Goal: Complete application form: Complete application form

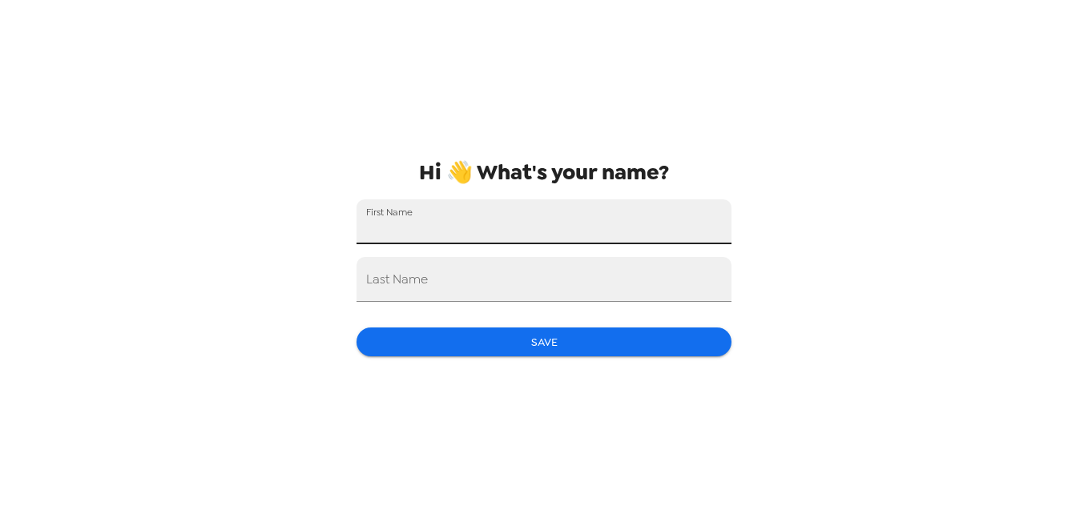
click at [644, 218] on input "First Name" at bounding box center [544, 222] width 375 height 45
type input "Sam"
click at [453, 273] on input "Last Name" at bounding box center [544, 279] width 375 height 45
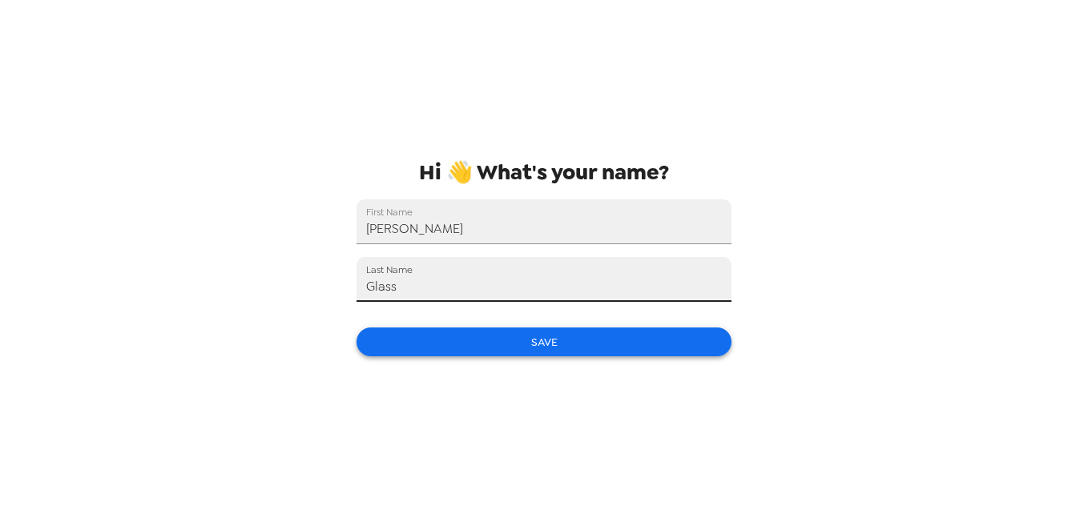
type input "Glass"
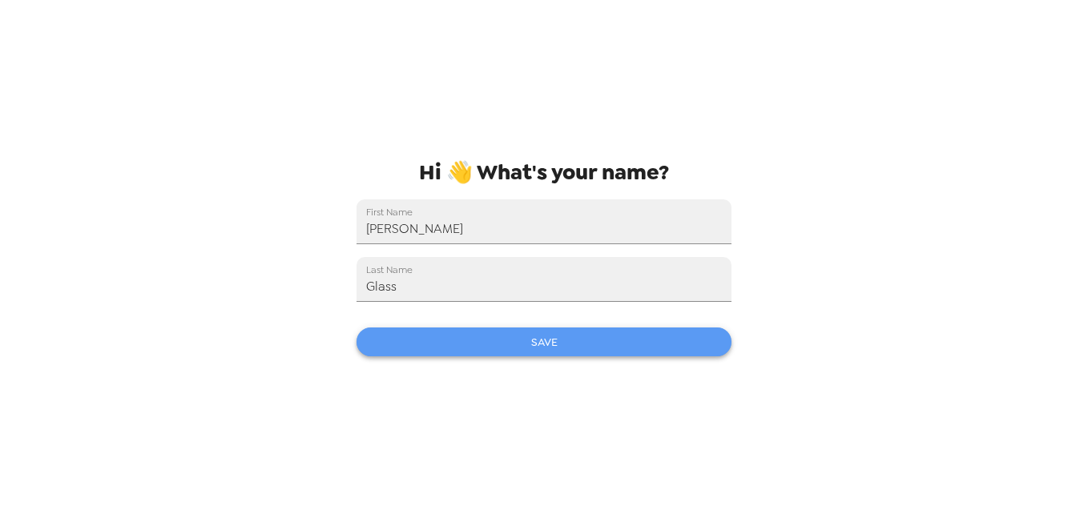
click at [616, 340] on button "Save" at bounding box center [544, 343] width 375 height 30
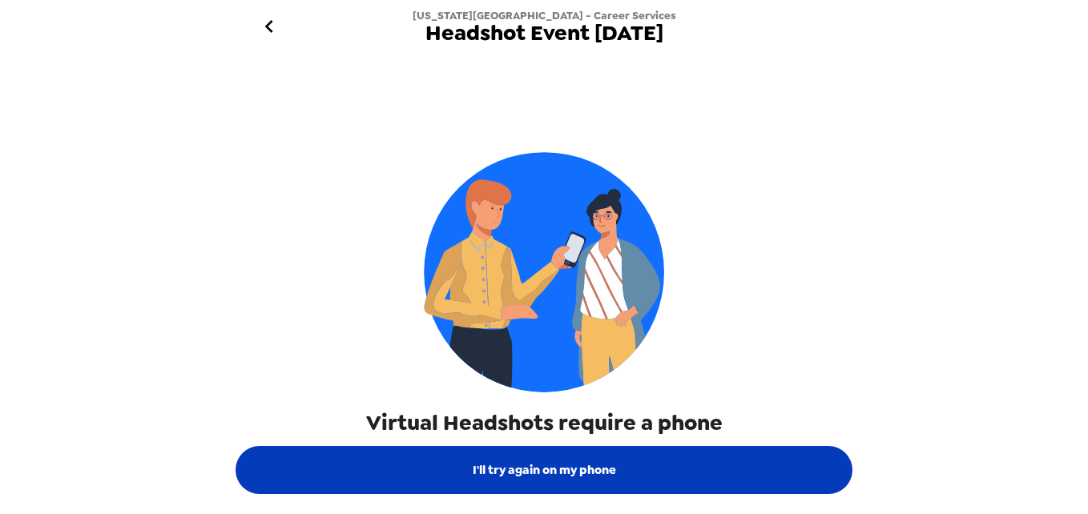
click at [562, 466] on button "I'll try again on my phone" at bounding box center [544, 470] width 617 height 48
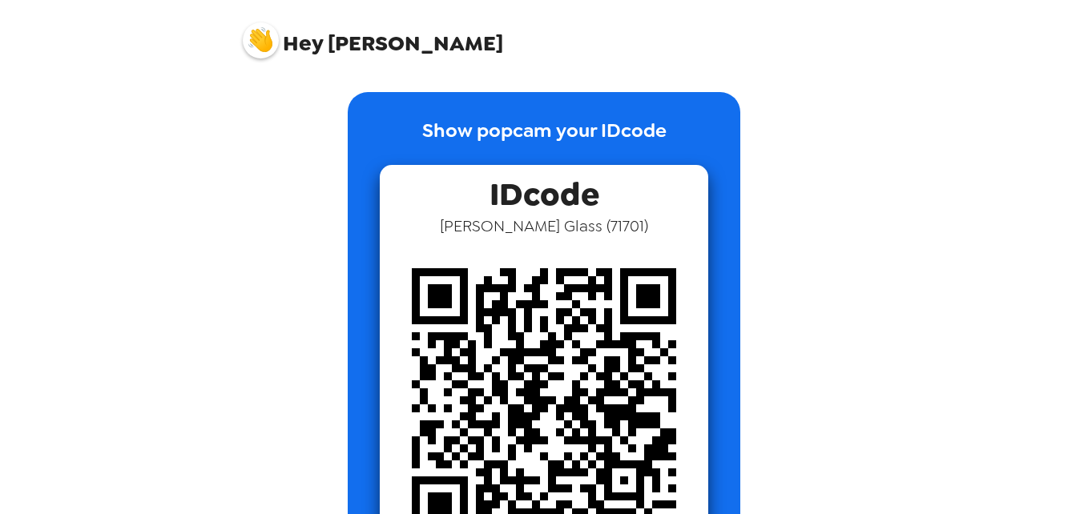
click at [267, 39] on img at bounding box center [261, 40] width 36 height 36
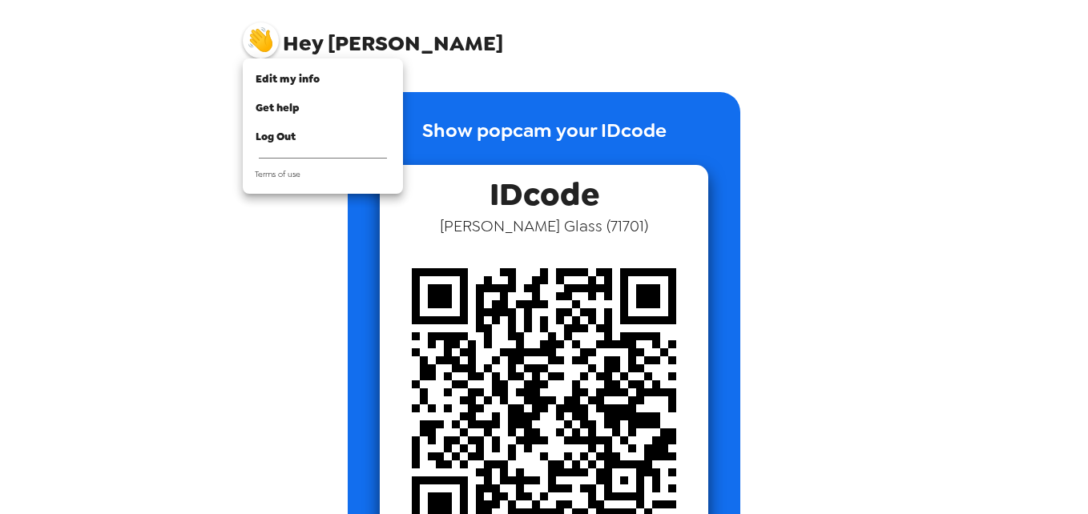
click at [153, 132] on div at bounding box center [544, 257] width 1088 height 514
